Goal: Task Accomplishment & Management: Manage account settings

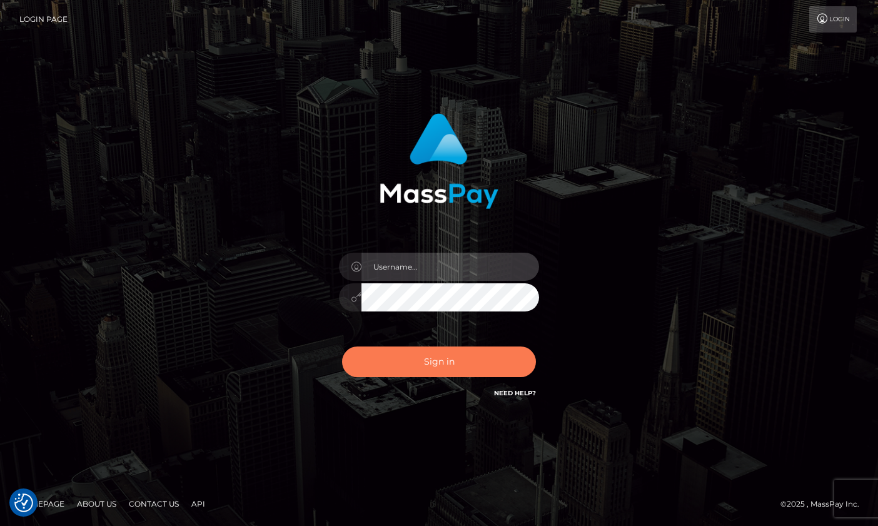
type input "[DOMAIN_NAME]"
click at [404, 361] on button "Sign in" at bounding box center [439, 361] width 194 height 31
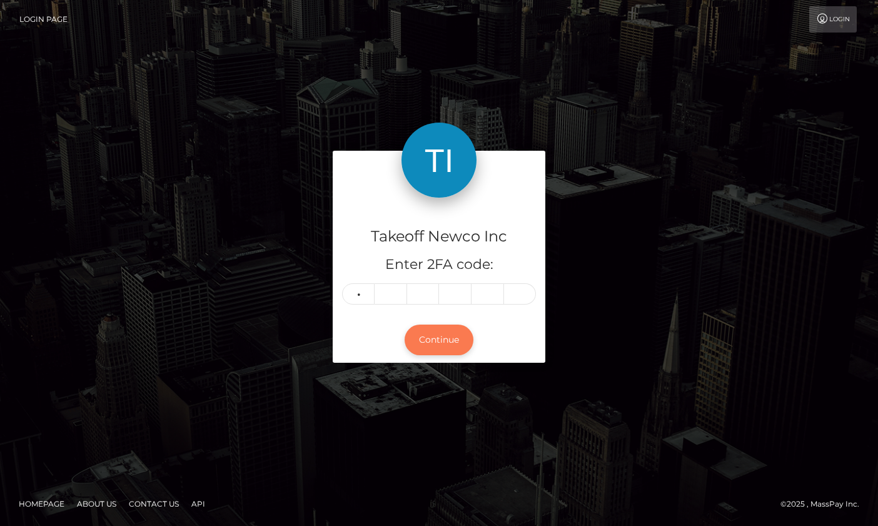
type input "0"
type input "5"
type input "9"
type input "0"
type input "1"
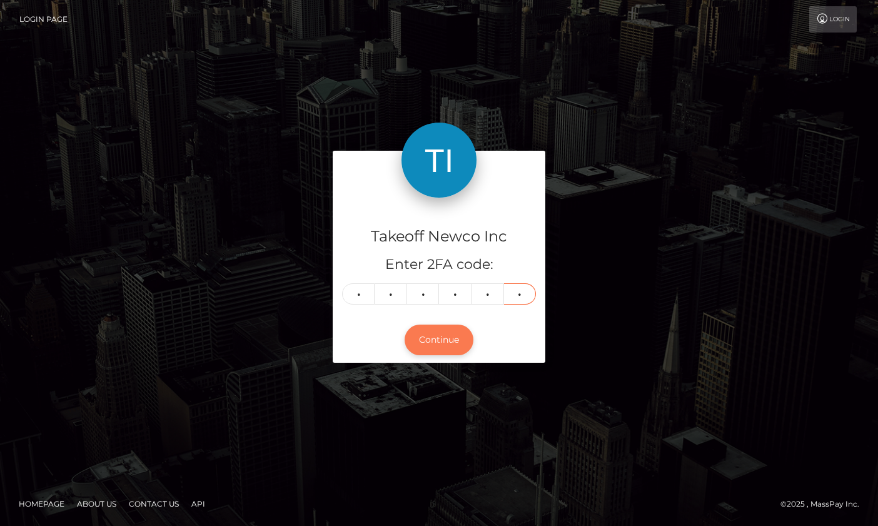
type input "8"
click at [425, 336] on button "Continue" at bounding box center [438, 339] width 69 height 31
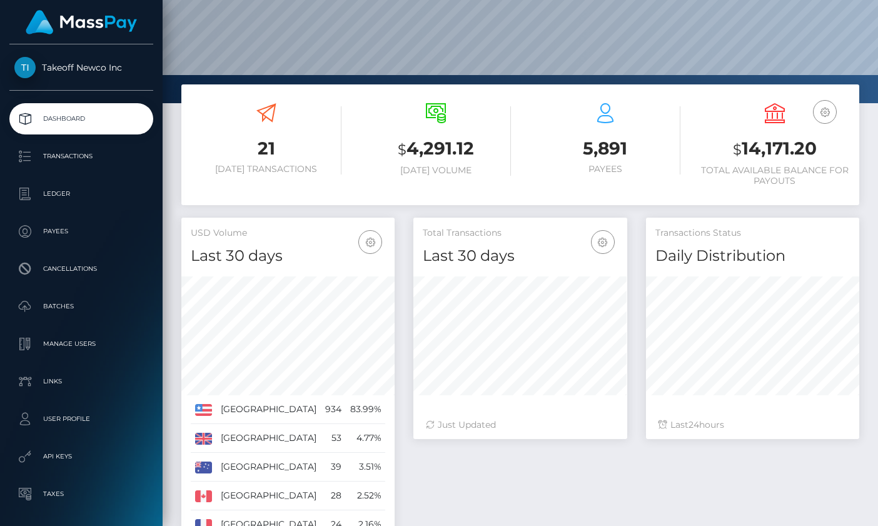
scroll to position [181, 0]
